Goal: Use online tool/utility

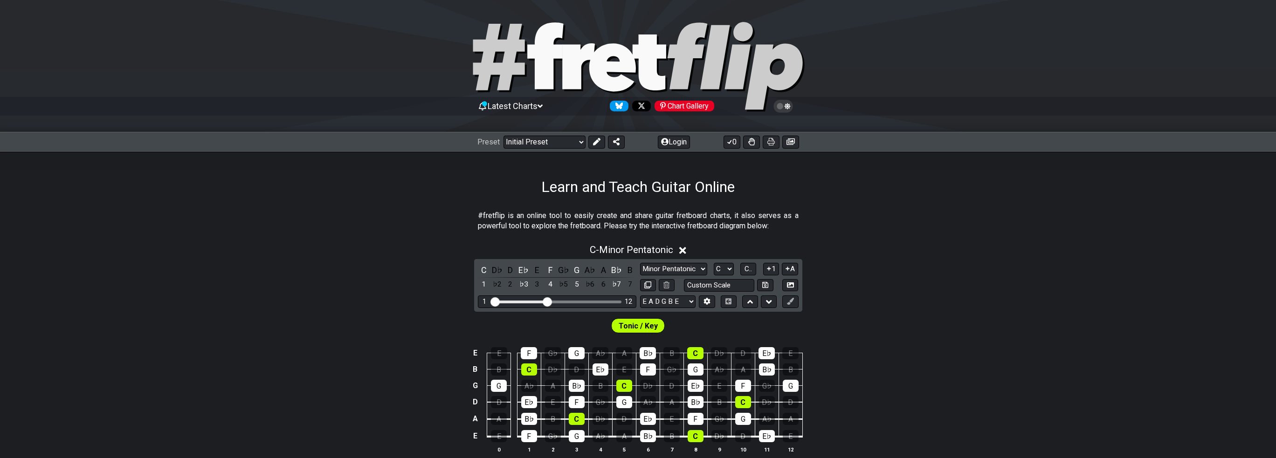
scroll to position [123, 0]
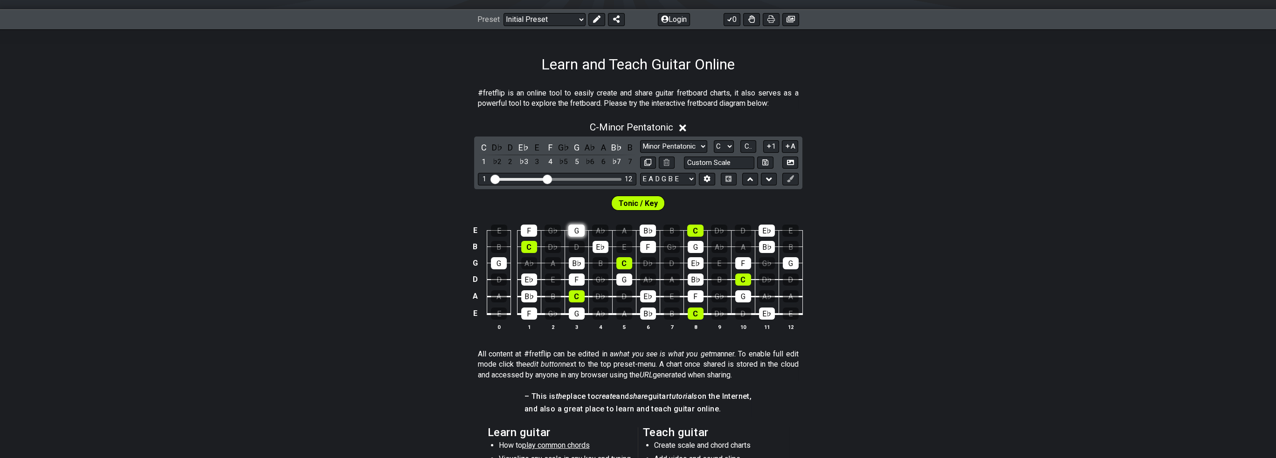
click at [581, 228] on div "G" at bounding box center [576, 231] width 16 height 12
click at [554, 230] on div "G♭" at bounding box center [553, 231] width 16 height 12
click at [551, 229] on div "G♭" at bounding box center [553, 231] width 16 height 12
drag, startPoint x: 550, startPoint y: 175, endPoint x: 481, endPoint y: 185, distance: 69.3
click at [481, 185] on div "C D♭ D E♭ E F G♭ G A♭ A B♭ B 1 ♭2 2 ♭3 3 4 ♭5 5 ♭6 6 ♭7 7 Minor Pentatonic Clic…" at bounding box center [638, 163] width 328 height 53
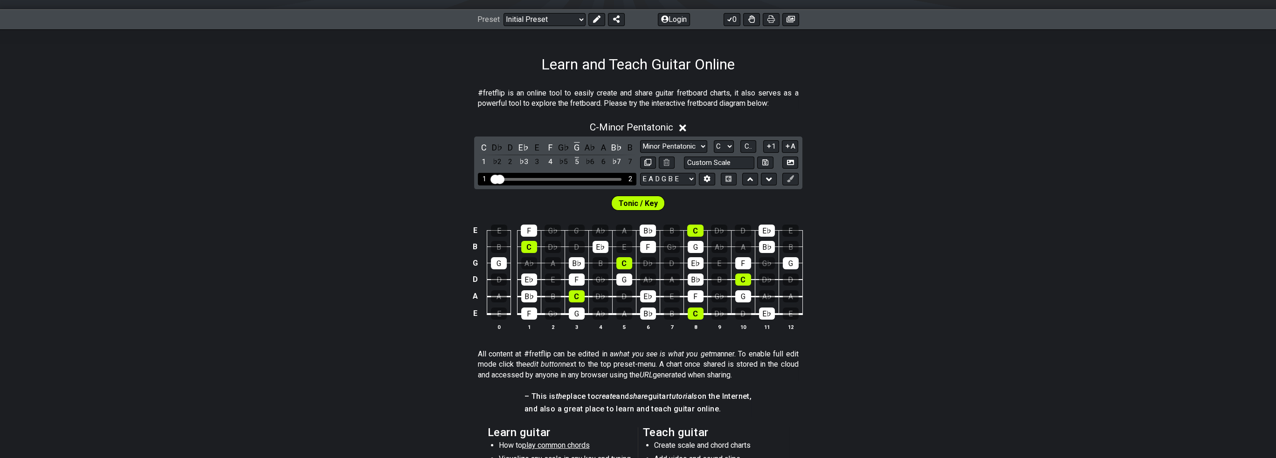
drag, startPoint x: 548, startPoint y: 174, endPoint x: 495, endPoint y: 173, distance: 52.7
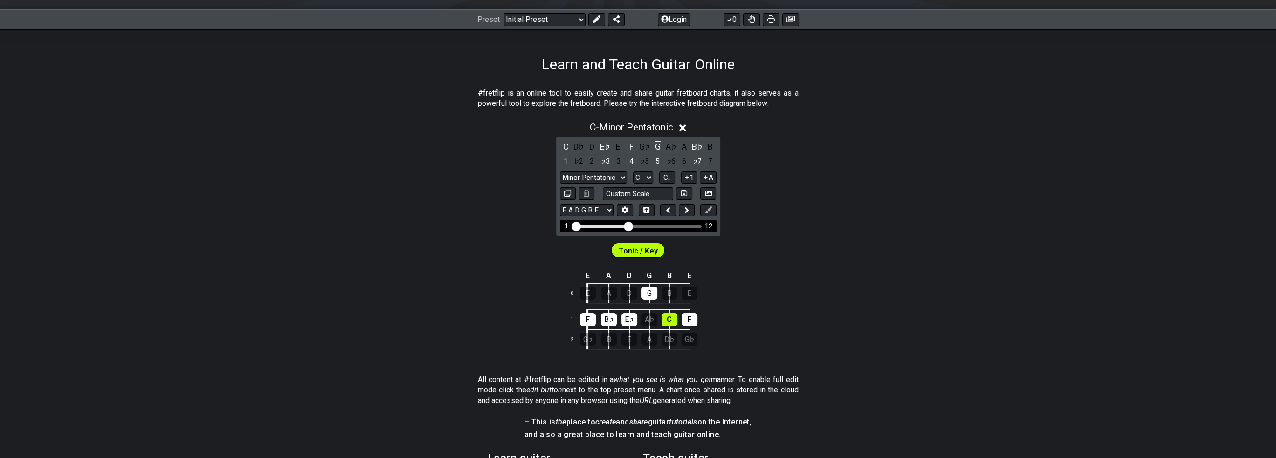
drag, startPoint x: 580, startPoint y: 224, endPoint x: 628, endPoint y: 223, distance: 48.0
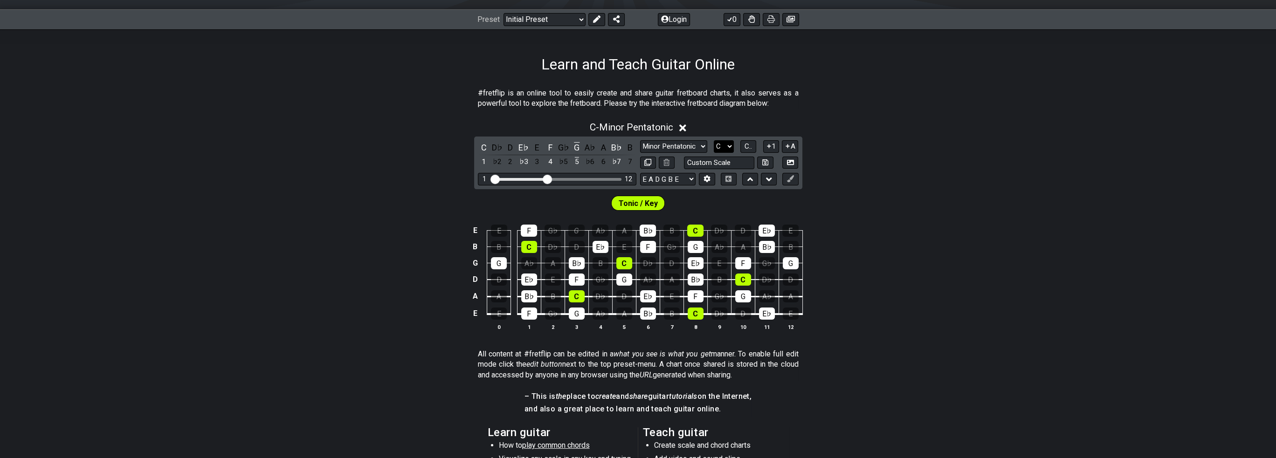
click at [730, 145] on select "A♭ A A♯ B♭ B C C♯ D♭ D D♯ E♭ E F F♯ G♭ G G♯" at bounding box center [724, 146] width 20 height 13
select select "A"
click at [714, 140] on select "A♭ A A♯ B♭ B C C♯ D♭ D D♯ E♭ E F F♯ G♭ G G♯" at bounding box center [724, 146] width 20 height 13
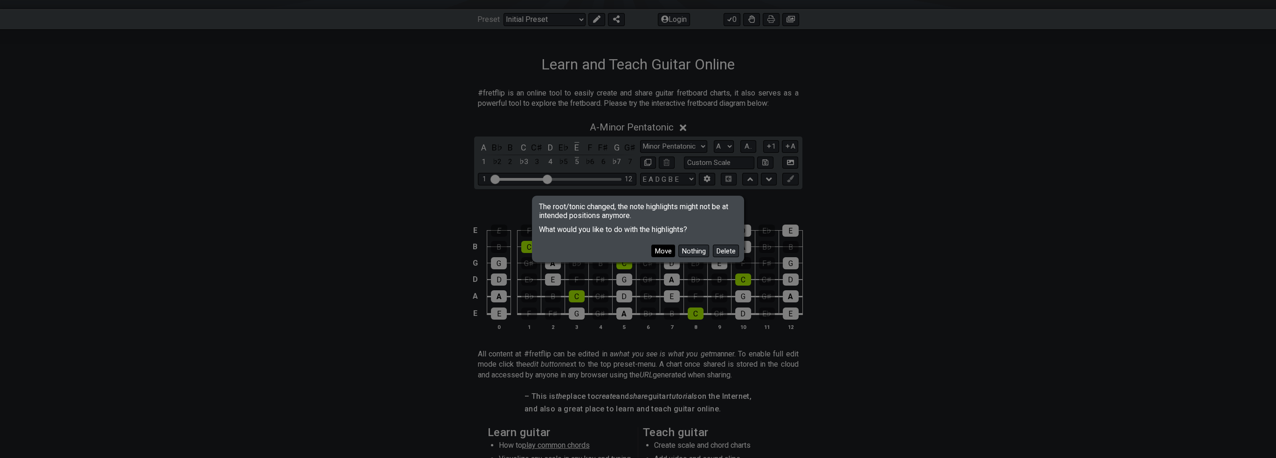
click at [665, 253] on button "Move" at bounding box center [663, 251] width 24 height 13
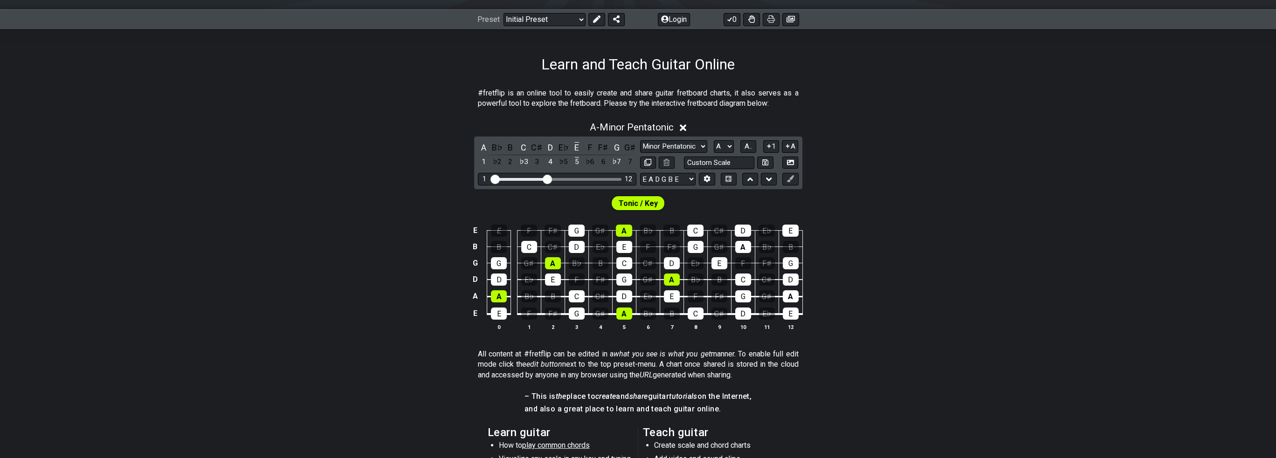
click at [905, 251] on div "E E F F♯ G G♯ A B♭ B C C♯ D E♭ E B B C C♯ D E♭ E F F♯ G G♯ A B♭ B G G G♯ A B♭ B…" at bounding box center [638, 278] width 1276 height 131
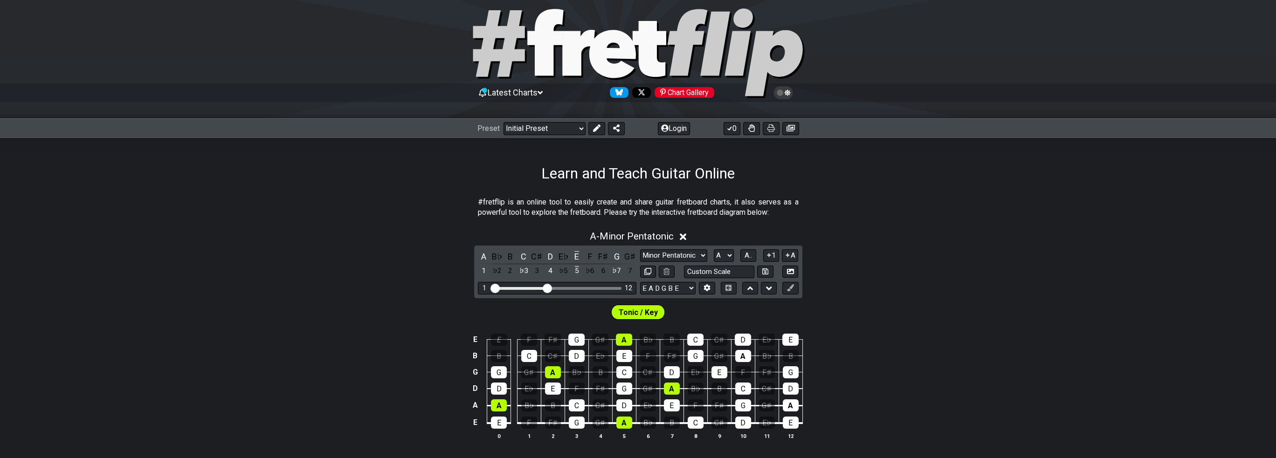
scroll to position [0, 0]
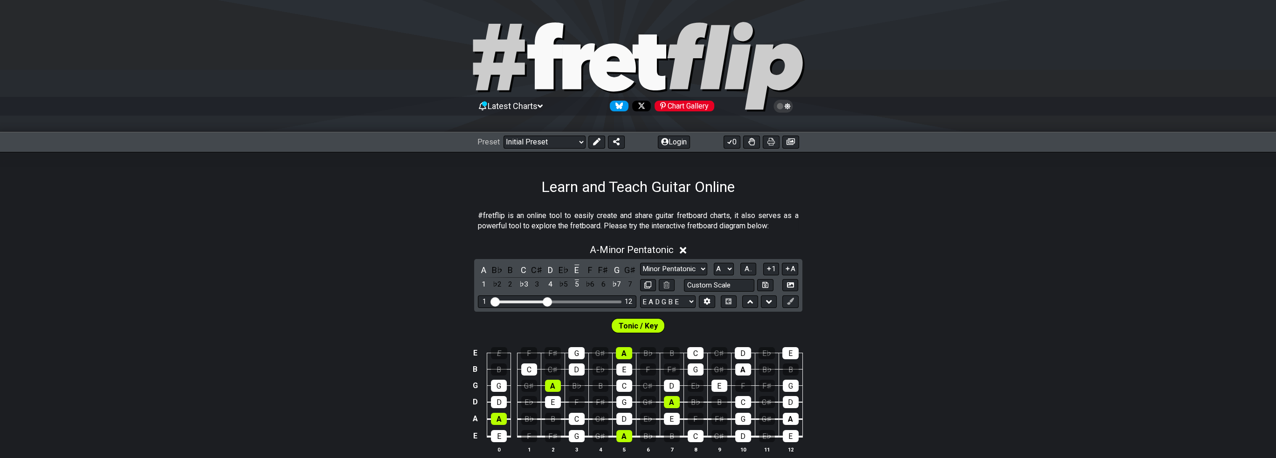
click at [785, 104] on icon at bounding box center [787, 106] width 6 height 7
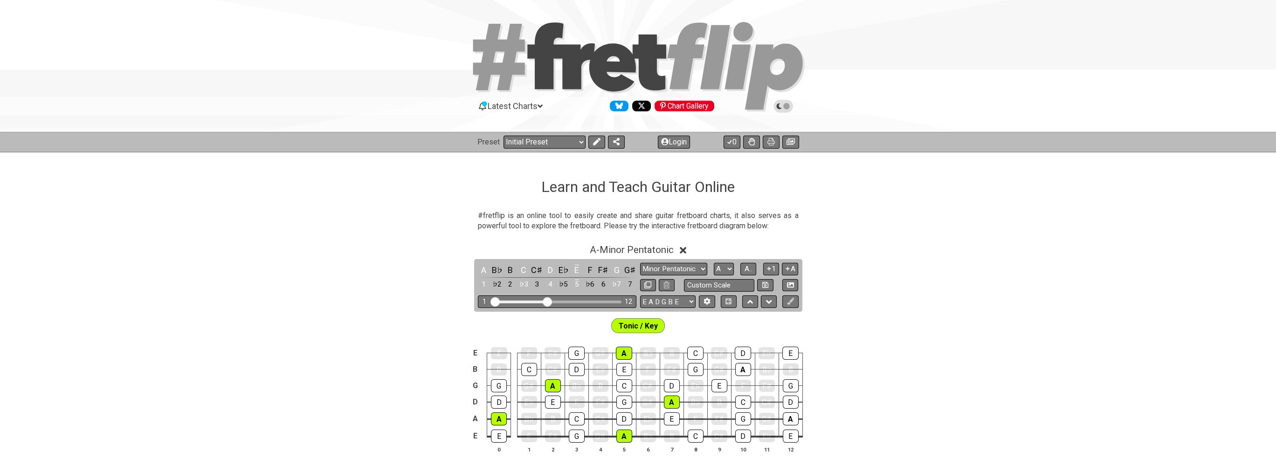
click at [785, 104] on icon at bounding box center [783, 106] width 8 height 8
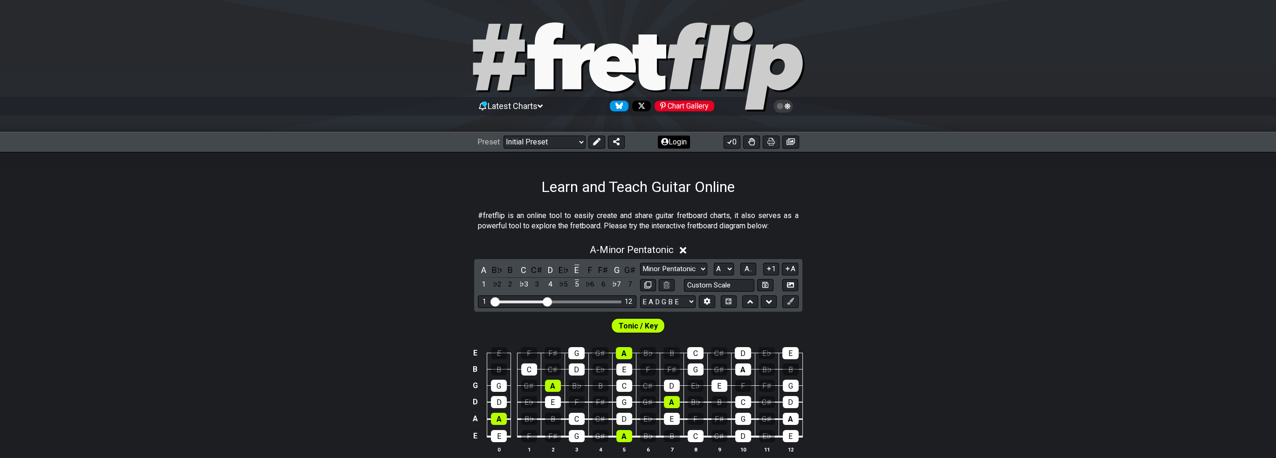
click at [676, 140] on button "Login" at bounding box center [674, 142] width 32 height 13
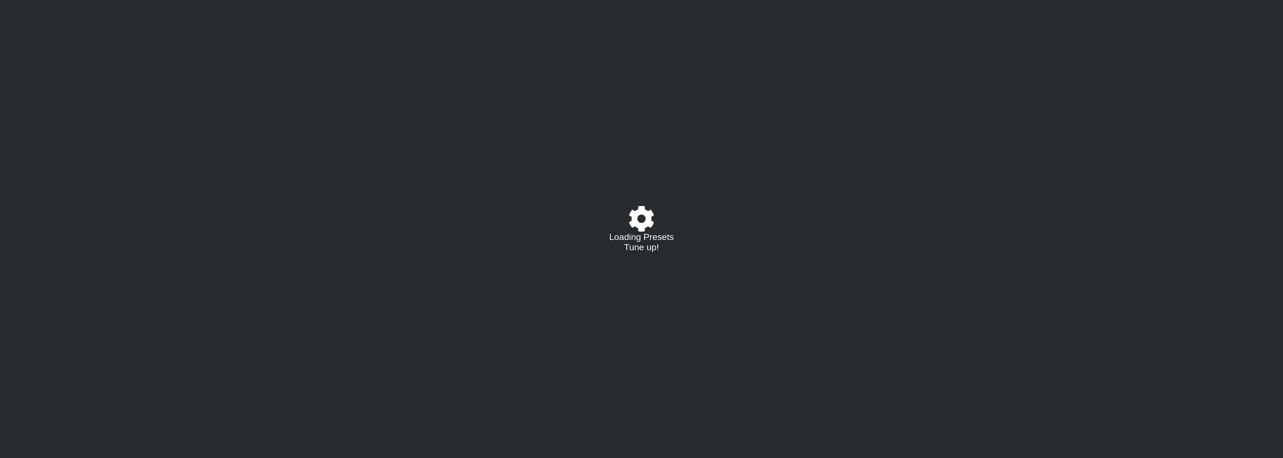
select select "A"
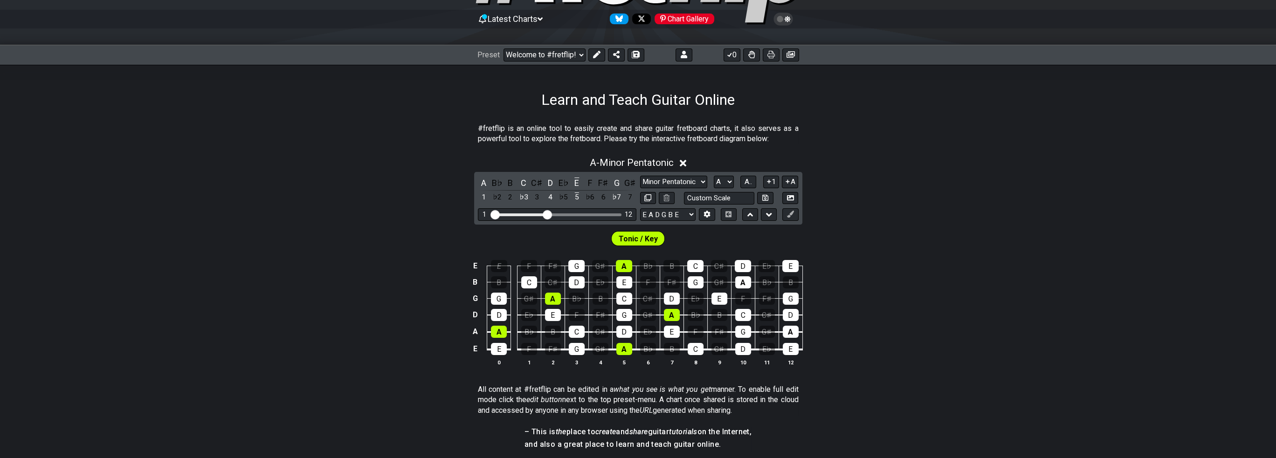
scroll to position [92, 0]
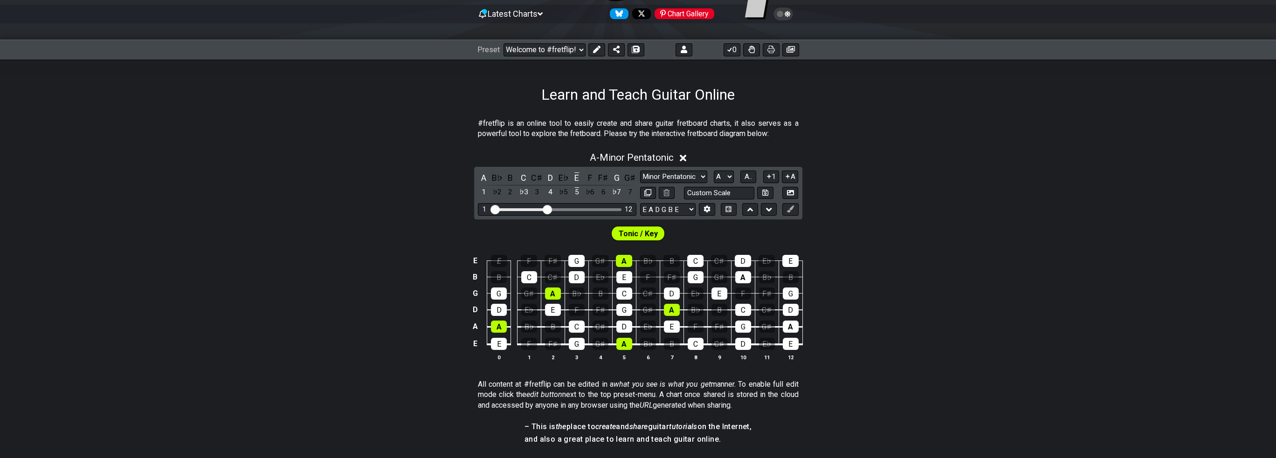
click at [686, 155] on icon at bounding box center [683, 158] width 7 height 10
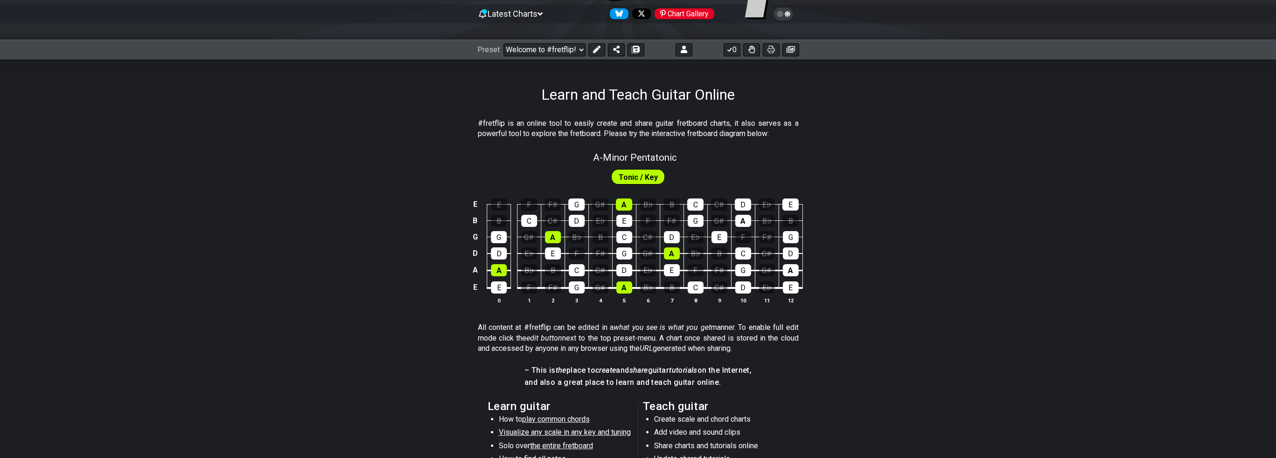
click at [647, 176] on span "Tonic / Key" at bounding box center [638, 178] width 39 height 14
click at [630, 176] on span "Tonic / Key" at bounding box center [638, 178] width 39 height 14
click at [644, 175] on span "Tonic / Key" at bounding box center [638, 178] width 39 height 14
click at [657, 157] on span "A - Minor Pentatonic" at bounding box center [635, 157] width 84 height 11
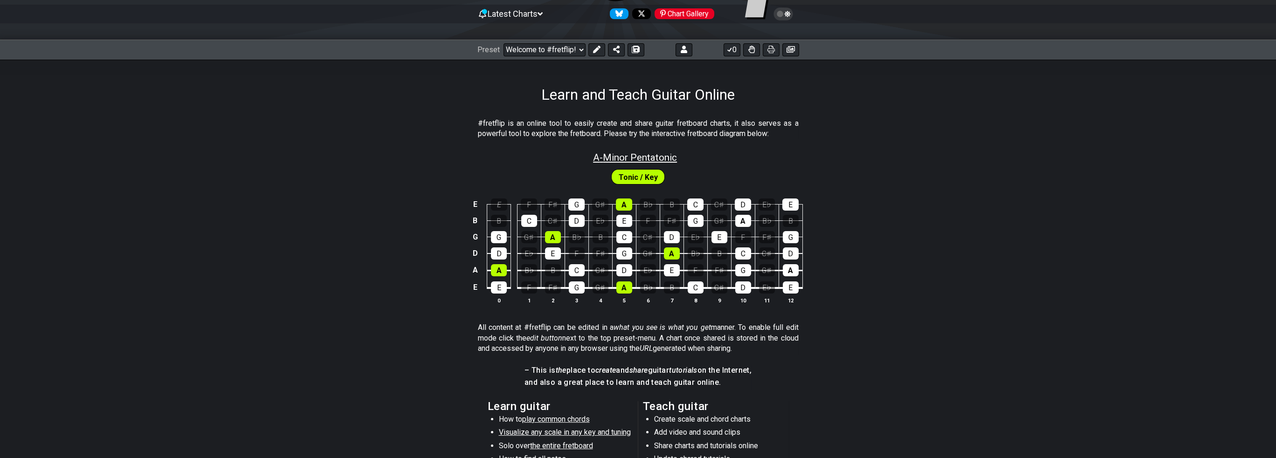
select select "A"
